Goal: Find specific page/section: Find specific page/section

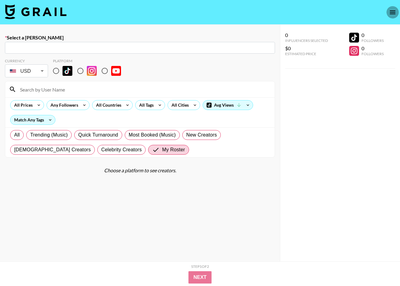
click at [392, 13] on icon "open drawer" at bounding box center [392, 12] width 7 height 7
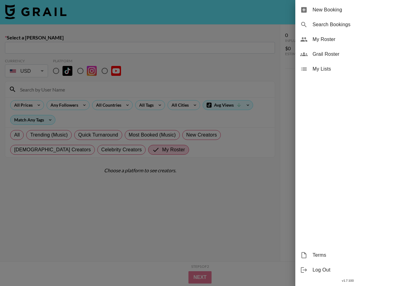
click at [351, 44] on div "My Roster" at bounding box center [347, 39] width 105 height 15
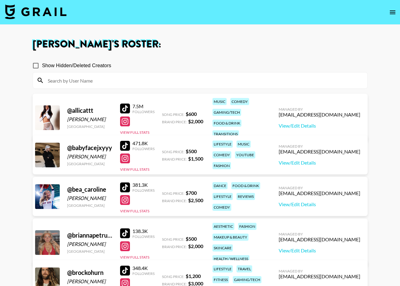
click at [118, 80] on input at bounding box center [203, 80] width 319 height 10
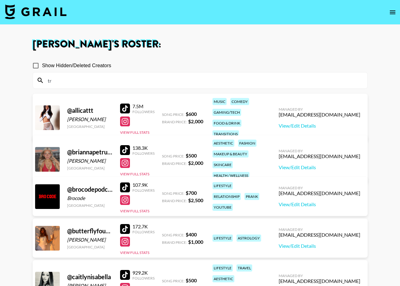
type input "t"
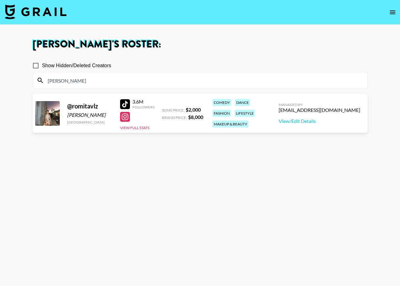
type input "[PERSON_NAME]"
drag, startPoint x: 72, startPoint y: 114, endPoint x: 108, endPoint y: 114, distance: 36.0
click at [108, 114] on div "[PERSON_NAME]" at bounding box center [90, 115] width 46 height 6
copy div "[PERSON_NAME]"
click at [394, 12] on icon "open drawer" at bounding box center [393, 12] width 6 height 4
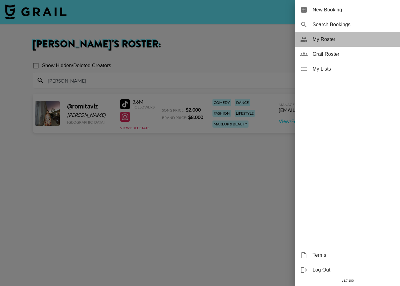
click at [349, 38] on span "My Roster" at bounding box center [353, 39] width 82 height 7
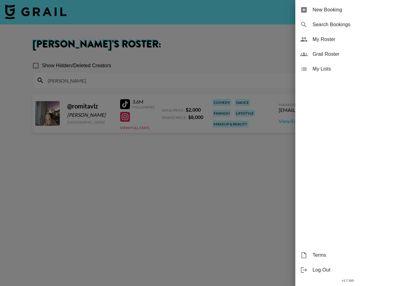
click at [335, 40] on span "My Roster" at bounding box center [353, 39] width 82 height 7
click at [235, 39] on div at bounding box center [200, 143] width 400 height 286
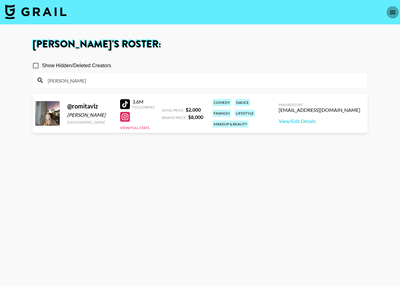
click at [165, 74] on section "Show Hidden/Deleted Creators [PERSON_NAME]" at bounding box center [200, 71] width 335 height 34
click at [161, 80] on input "[PERSON_NAME]" at bounding box center [203, 80] width 319 height 10
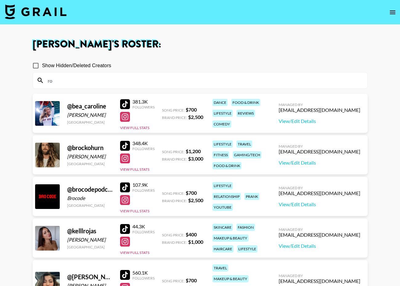
type input "r"
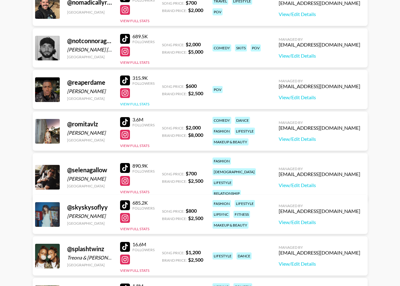
scroll to position [1264, 0]
